Goal: Transaction & Acquisition: Purchase product/service

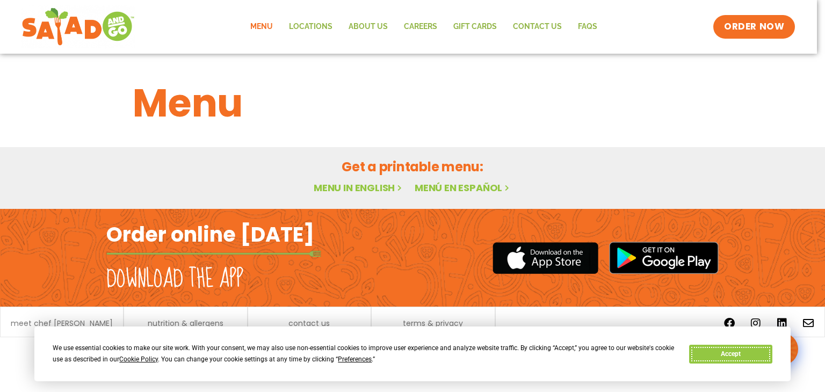
click at [732, 356] on button "Accept" at bounding box center [730, 354] width 83 height 19
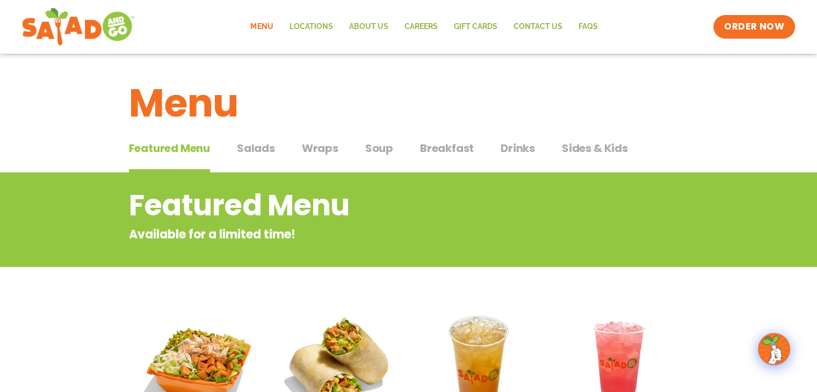
drag, startPoint x: 245, startPoint y: 150, endPoint x: 245, endPoint y: 159, distance: 9.7
click at [245, 150] on span "Salads" at bounding box center [256, 148] width 38 height 16
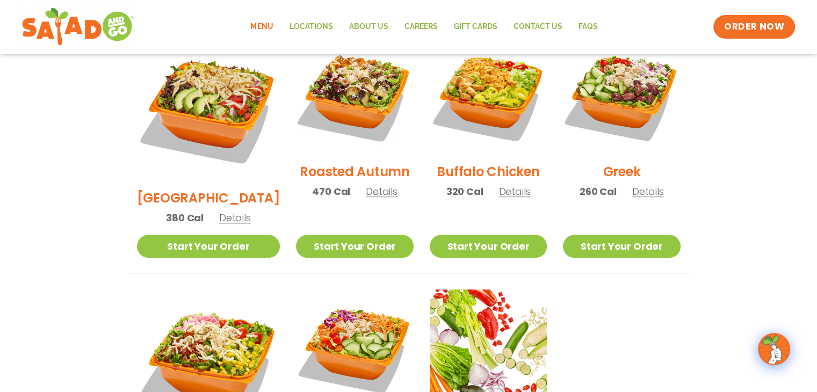
scroll to position [644, 0]
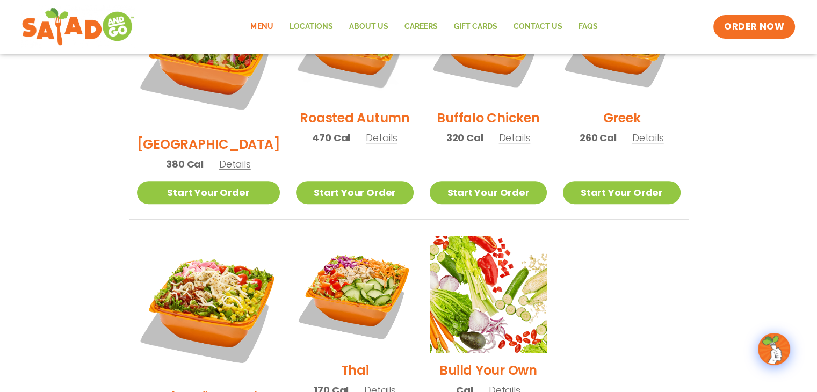
click at [352, 361] on h2 "Thai" at bounding box center [355, 370] width 28 height 19
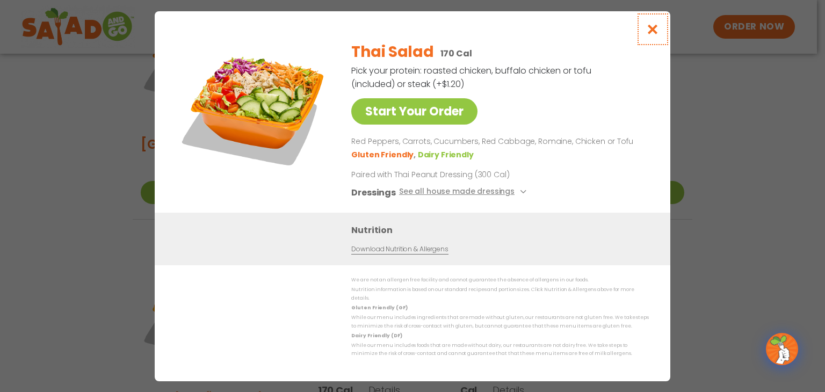
click at [654, 35] on icon "Close modal" at bounding box center [652, 29] width 13 height 11
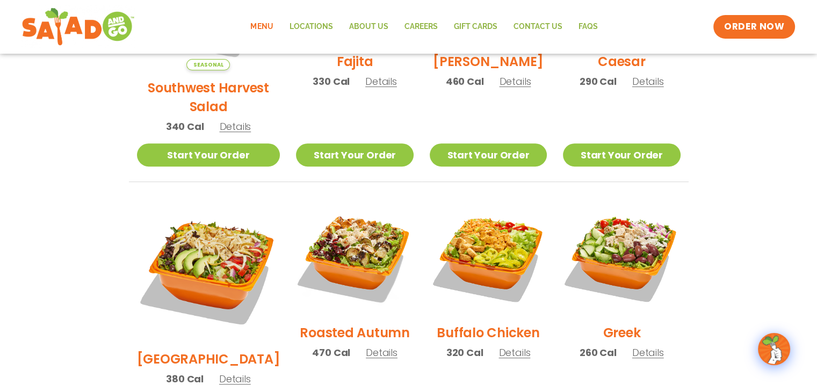
scroll to position [376, 0]
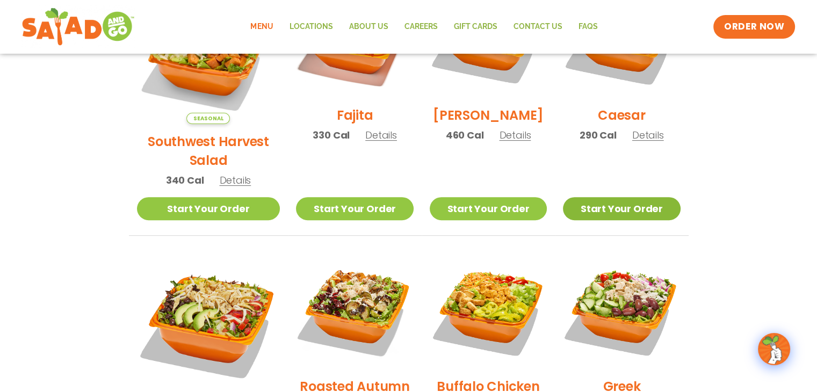
click at [588, 197] on link "Start Your Order" at bounding box center [621, 208] width 117 height 23
click at [654, 142] on span "Details" at bounding box center [648, 134] width 32 height 13
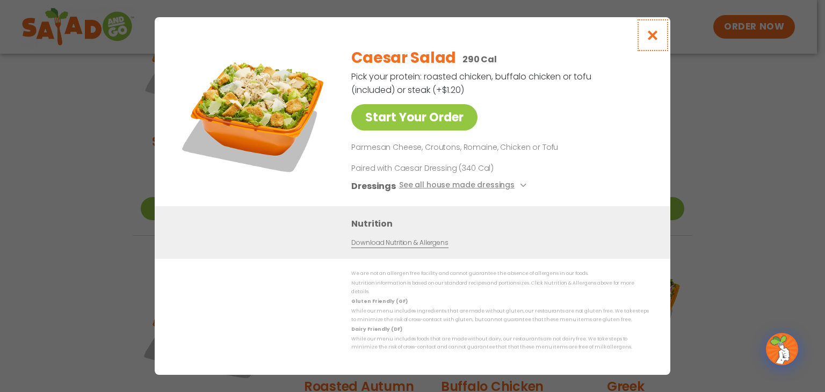
click at [651, 41] on icon "Close modal" at bounding box center [652, 35] width 13 height 11
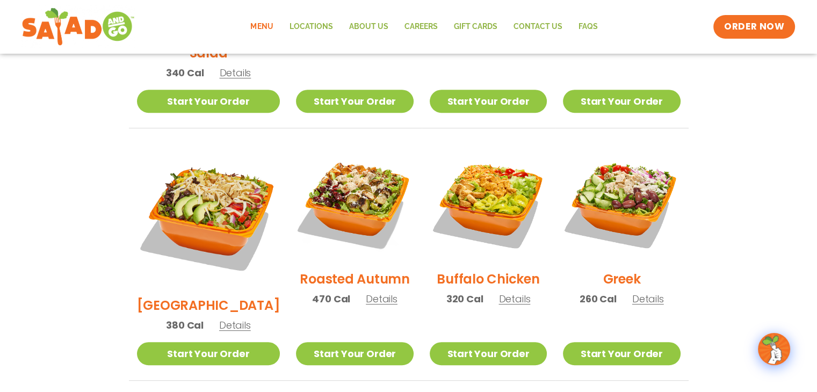
scroll to position [430, 0]
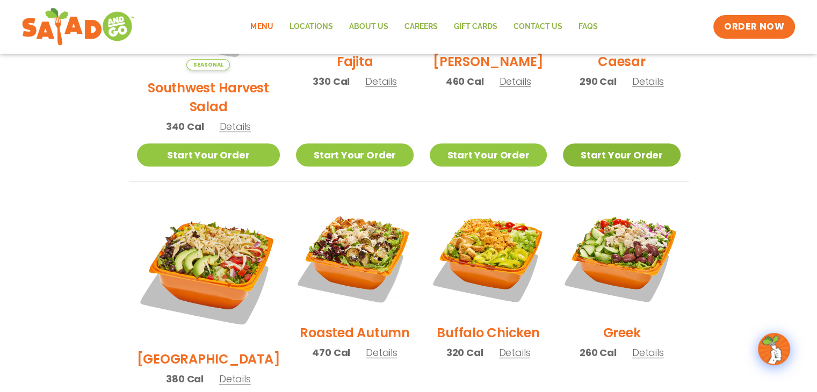
click at [614, 143] on link "Start Your Order" at bounding box center [621, 154] width 117 height 23
